Goal: Find specific page/section: Find specific page/section

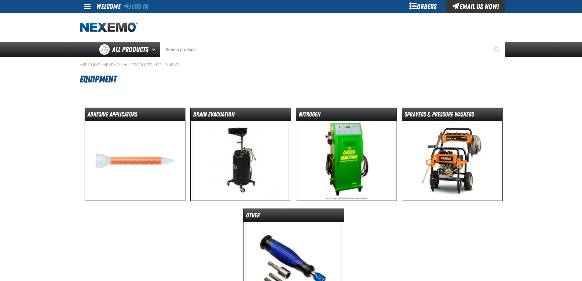
click at [354, 153] on img at bounding box center [346, 160] width 96 height 79
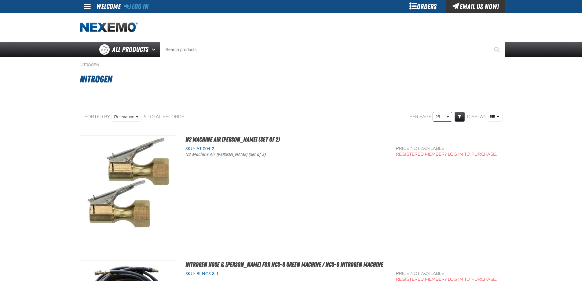
select select "100"
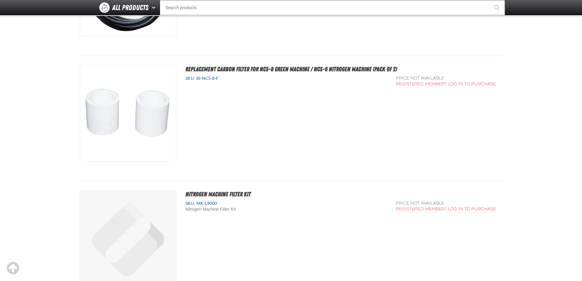
scroll to position [202, 0]
